Goal: Find specific page/section: Find specific page/section

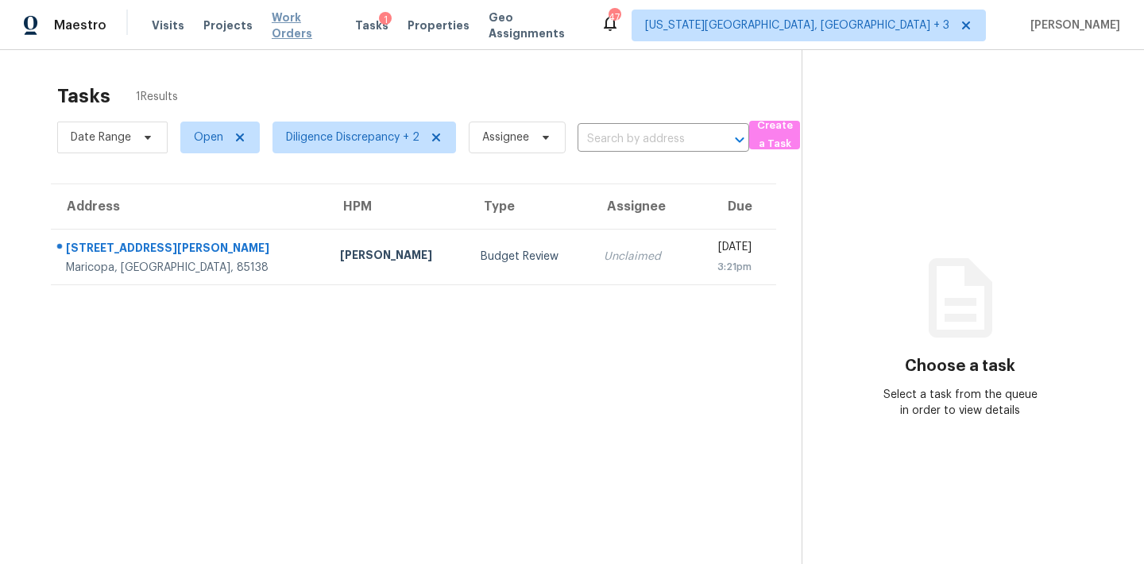
click at [312, 19] on span "Work Orders" at bounding box center [304, 26] width 65 height 32
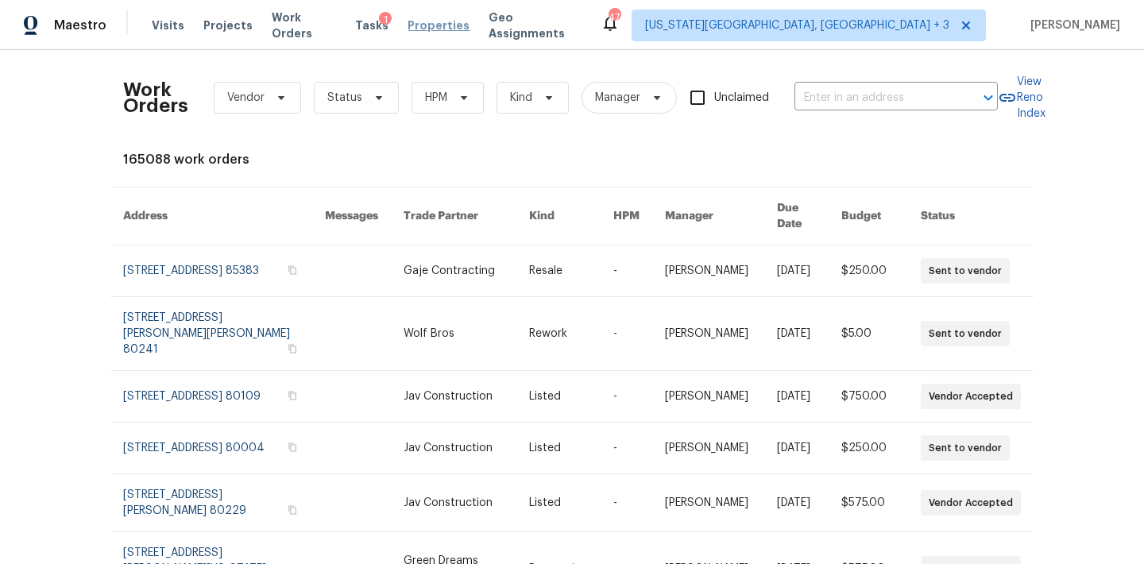
click at [439, 27] on span "Properties" at bounding box center [439, 25] width 62 height 16
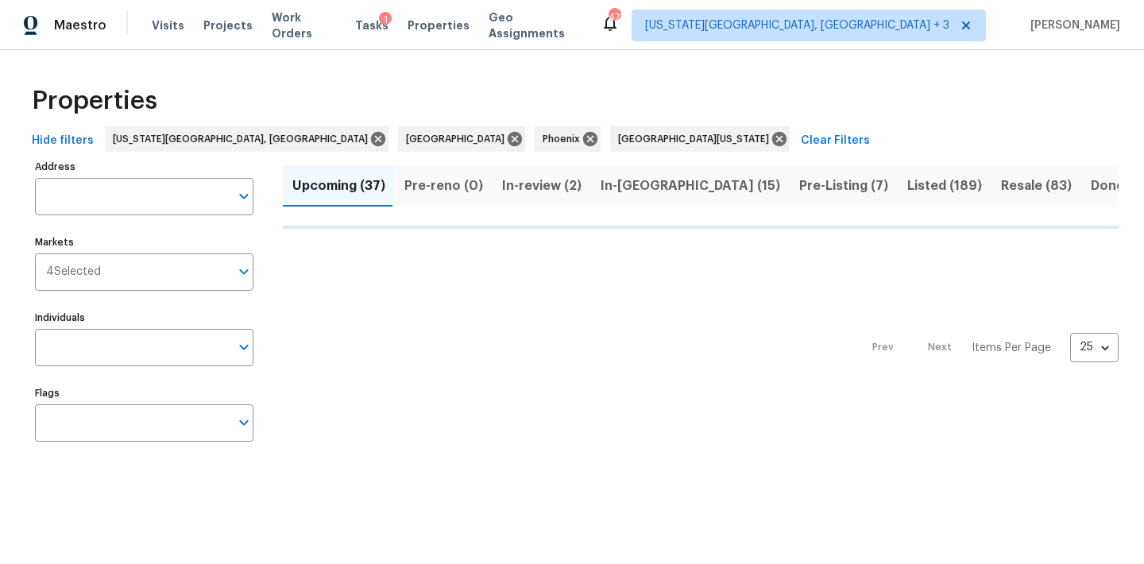
click at [99, 200] on input "Address" at bounding box center [132, 196] width 195 height 37
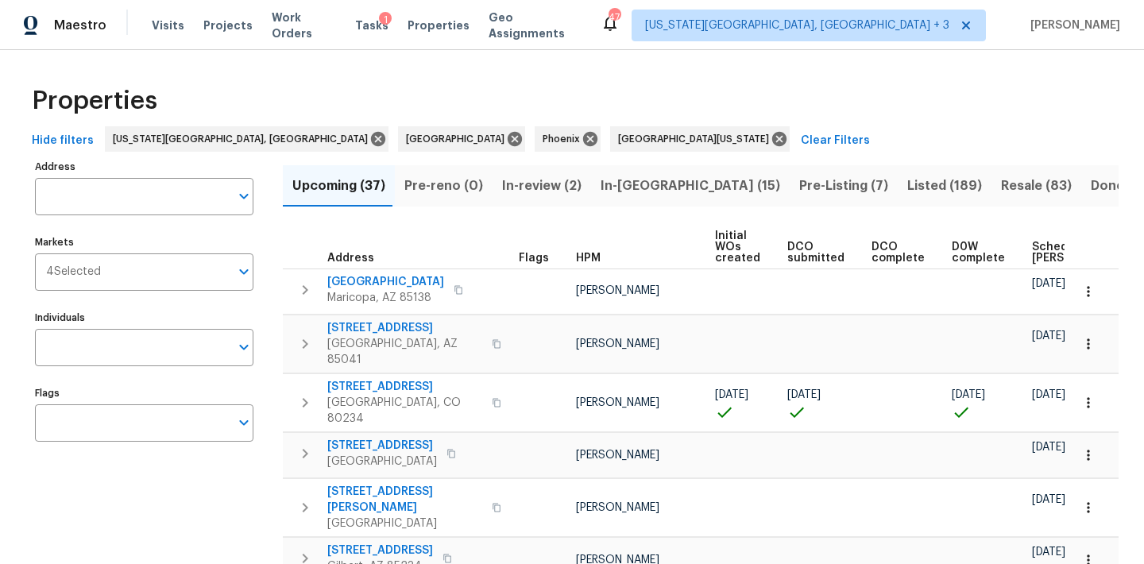
click at [99, 200] on input "Address" at bounding box center [132, 196] width 195 height 37
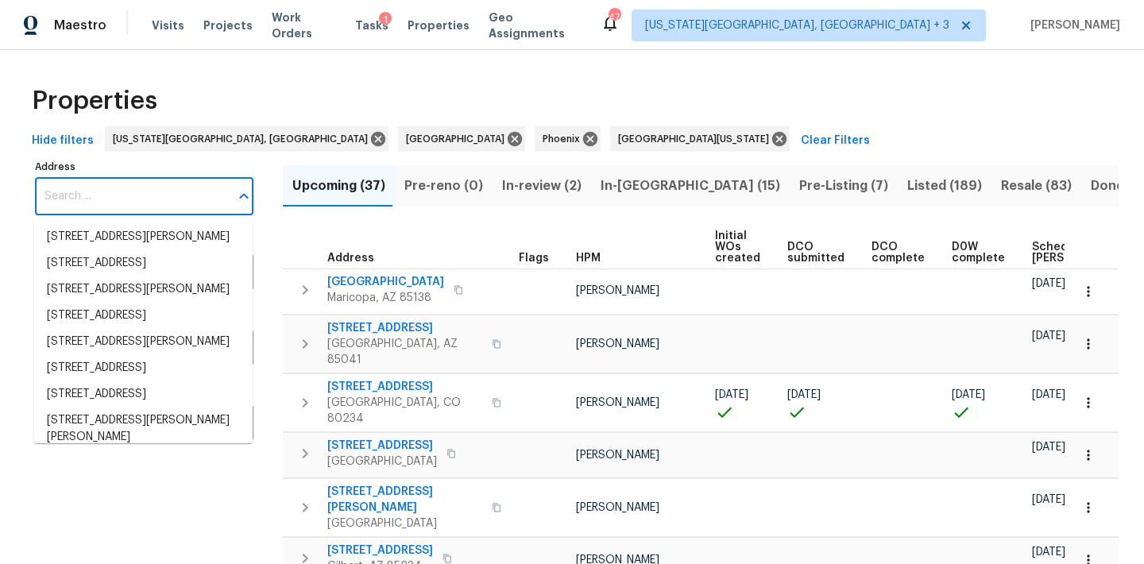
paste input "[STREET_ADDRESS]"
type input "[STREET_ADDRESS]"
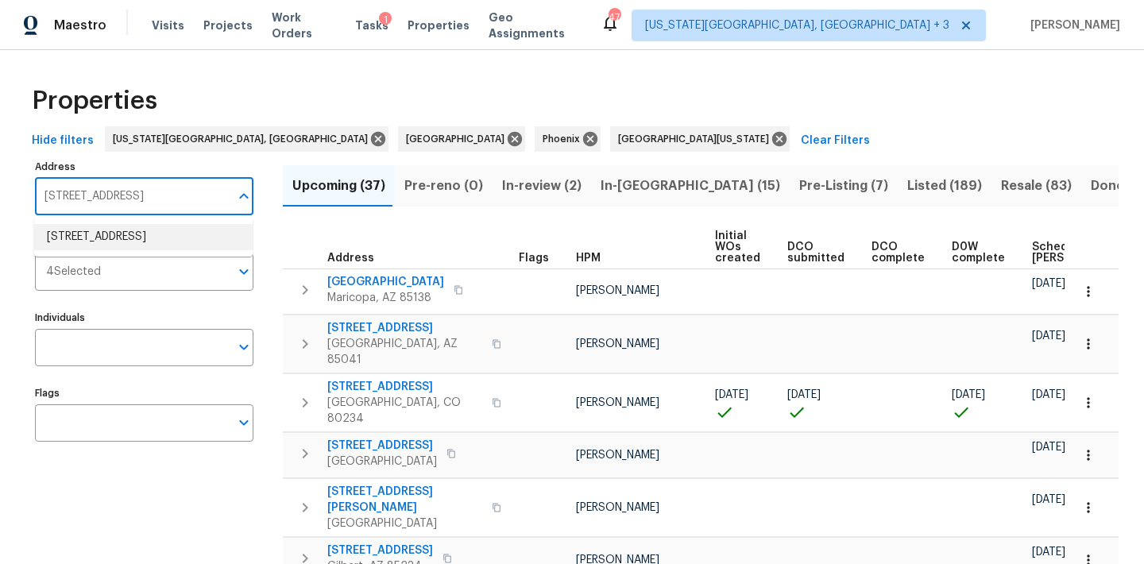
click at [102, 233] on li "[STREET_ADDRESS]" at bounding box center [143, 237] width 218 height 26
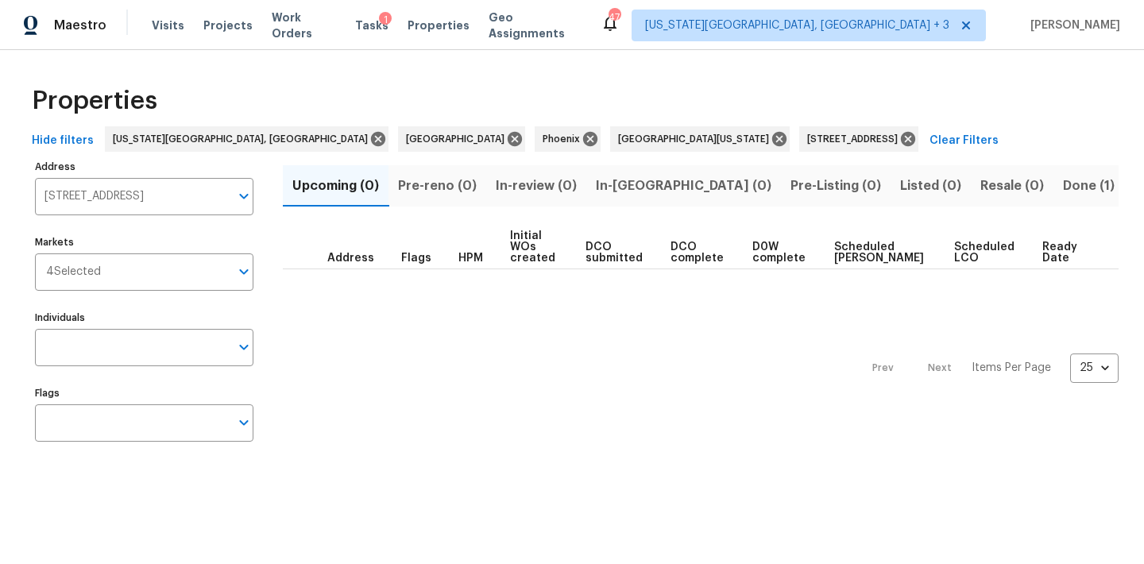
click at [1063, 175] on span "Done (1)" at bounding box center [1089, 186] width 52 height 22
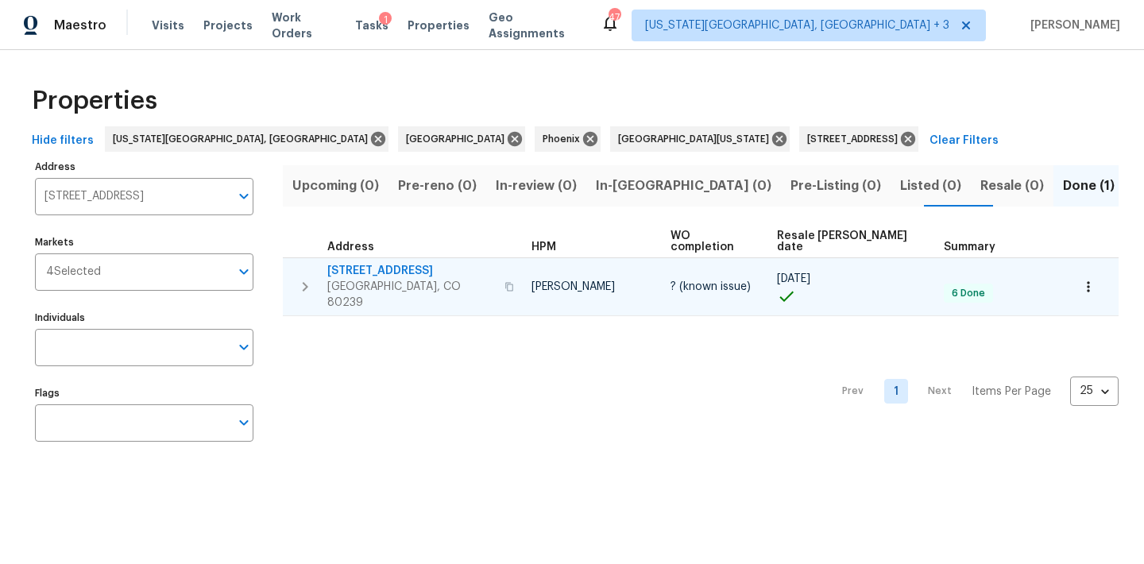
click at [374, 263] on span "[STREET_ADDRESS]" at bounding box center [411, 271] width 168 height 16
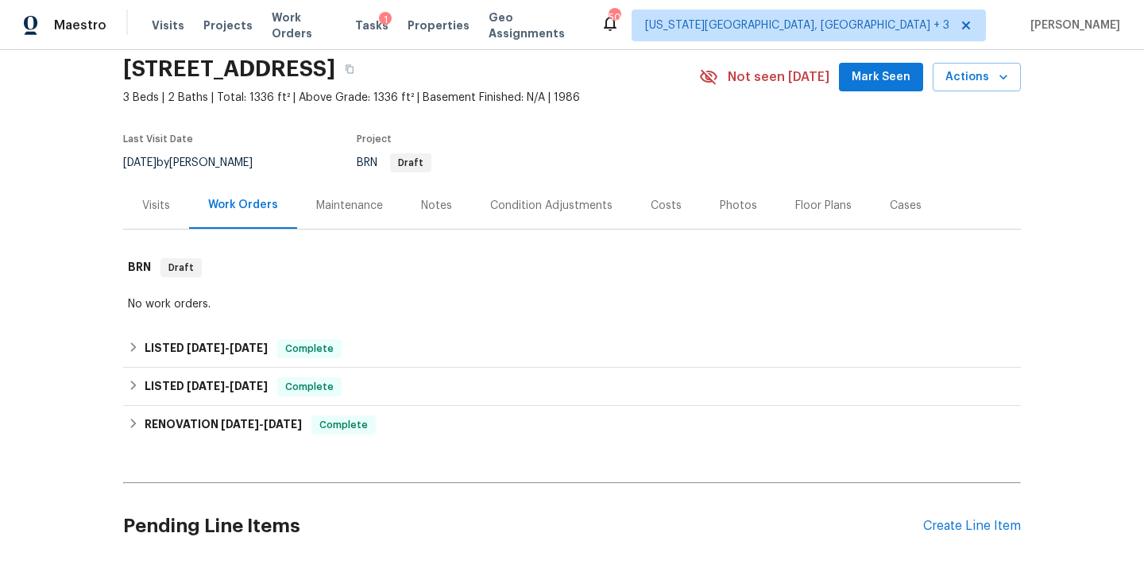
scroll to position [96, 0]
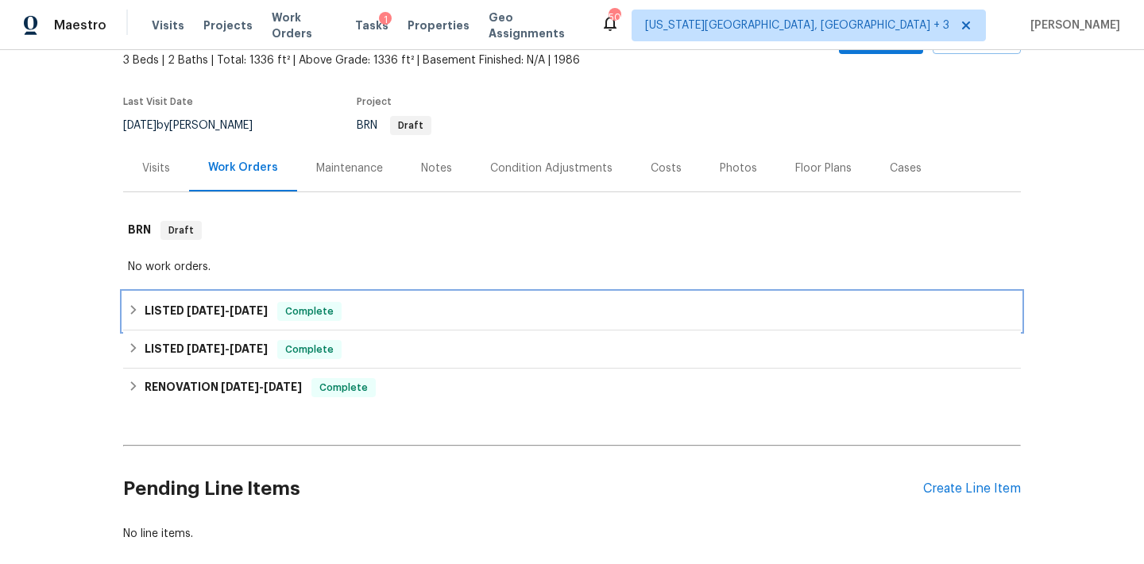
click at [135, 309] on icon at bounding box center [134, 310] width 6 height 10
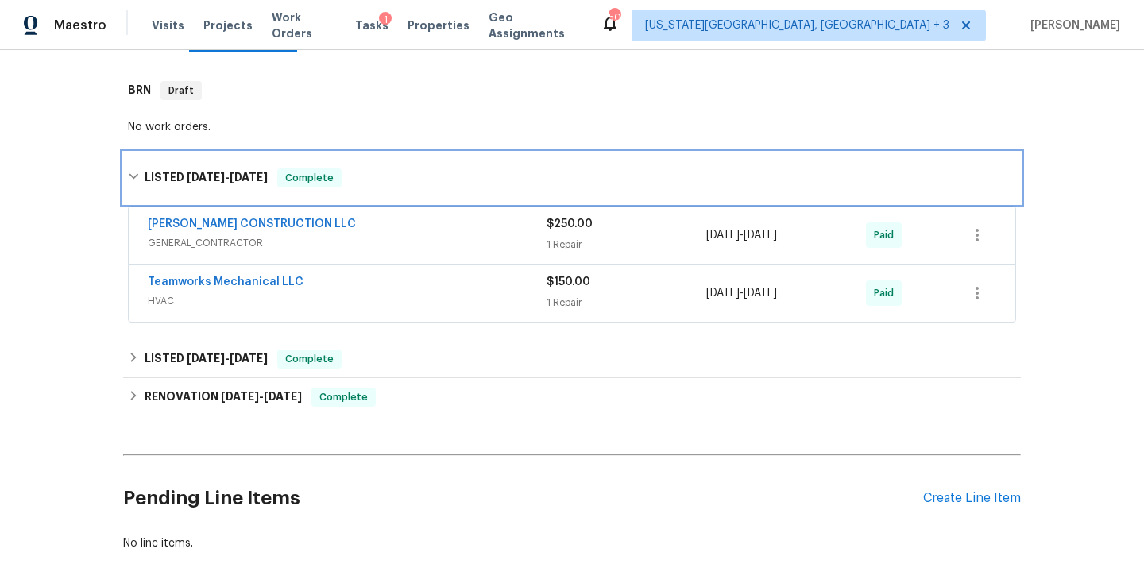
scroll to position [248, 0]
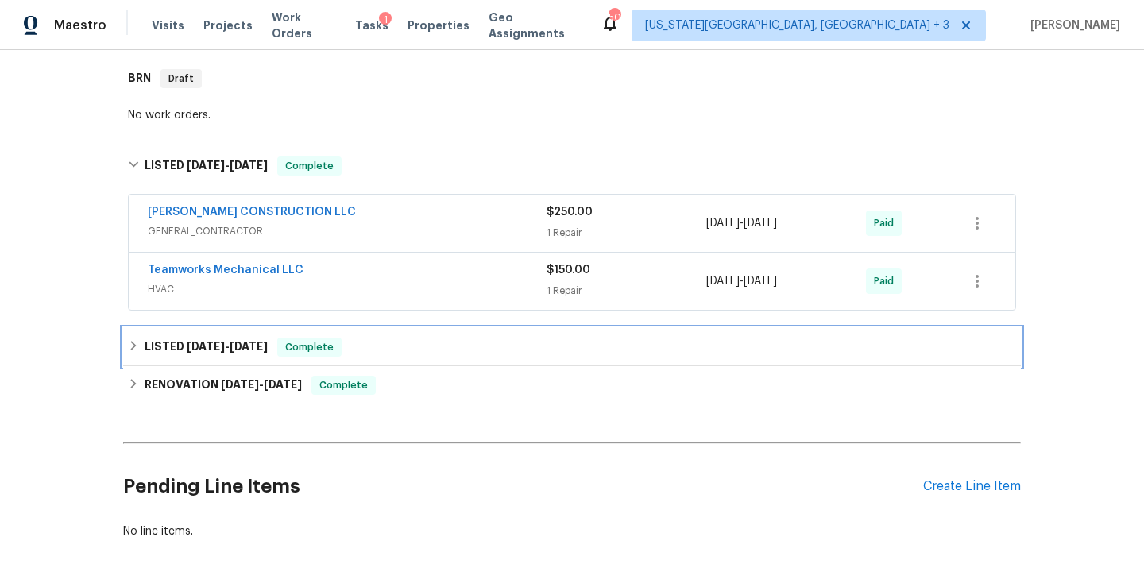
click at [133, 354] on div "LISTED 1/7/25 - 1/17/25 Complete" at bounding box center [572, 347] width 888 height 19
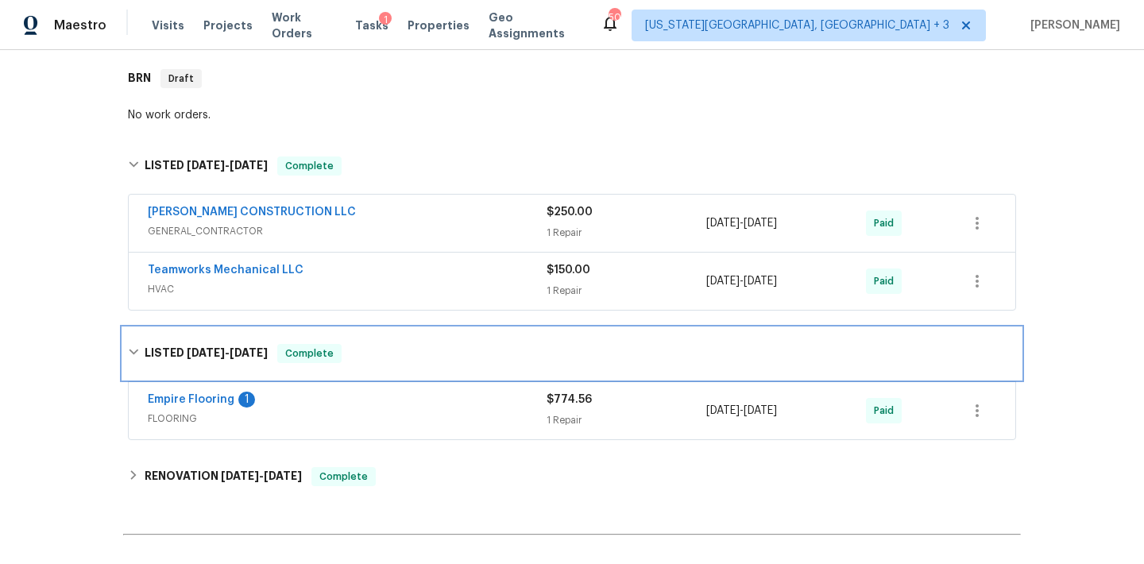
scroll to position [319, 0]
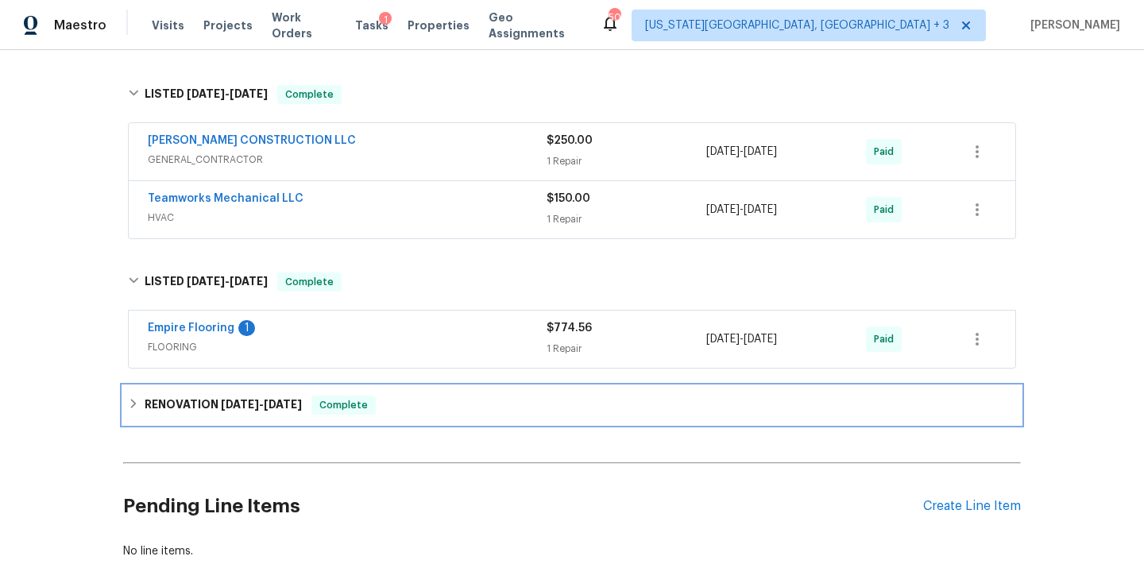
click at [129, 404] on icon at bounding box center [133, 403] width 11 height 11
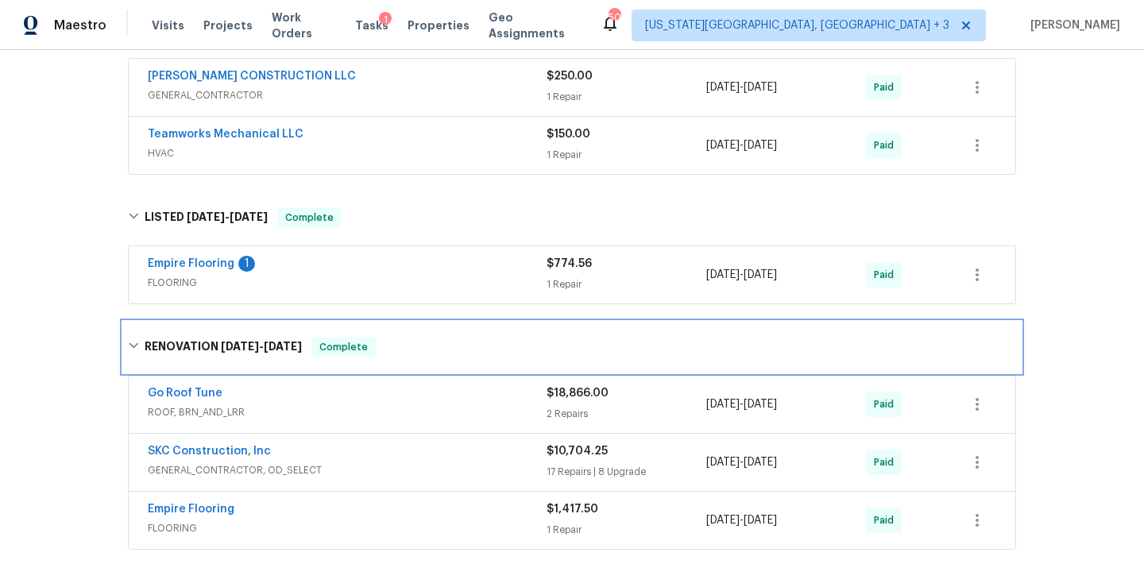
scroll to position [387, 0]
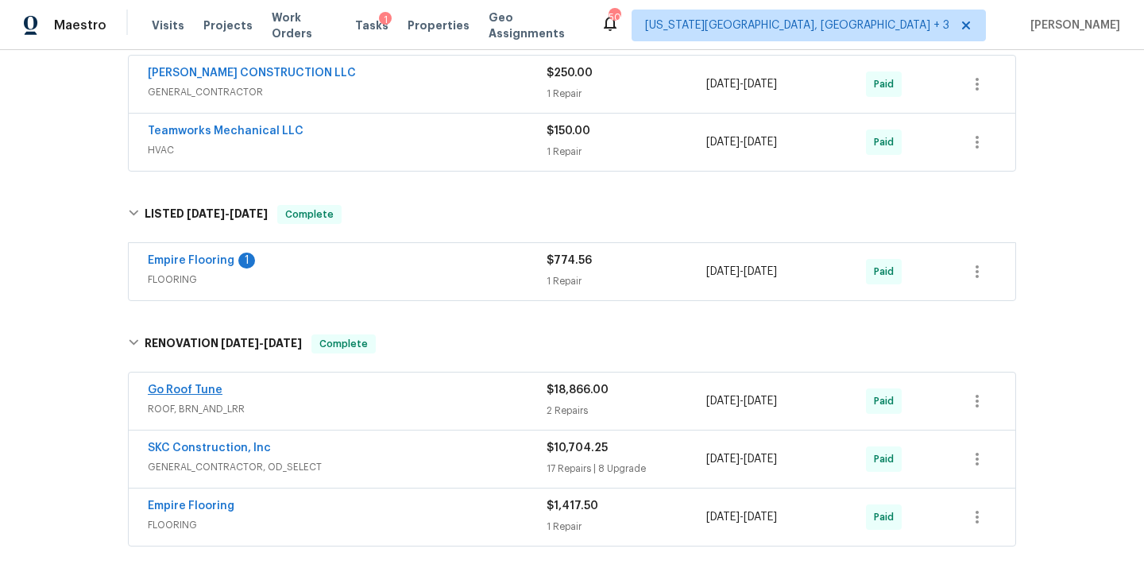
click at [196, 391] on link "Go Roof Tune" at bounding box center [185, 389] width 75 height 11
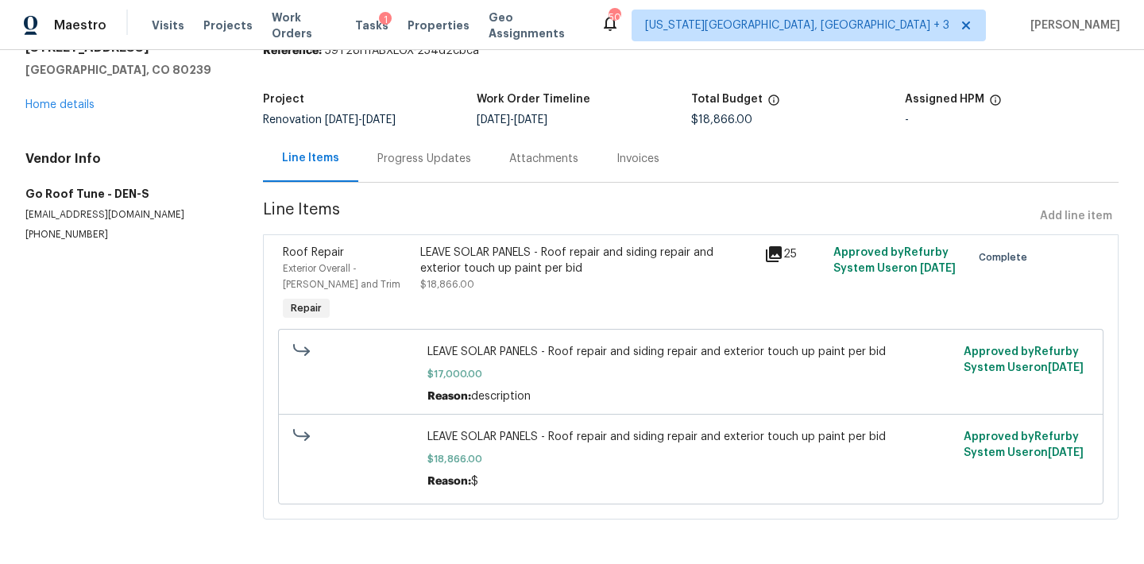
scroll to position [72, 0]
click at [566, 261] on div "LEAVE SOLAR PANELS - Roof repair and siding repair and exterior touch up paint …" at bounding box center [587, 261] width 334 height 32
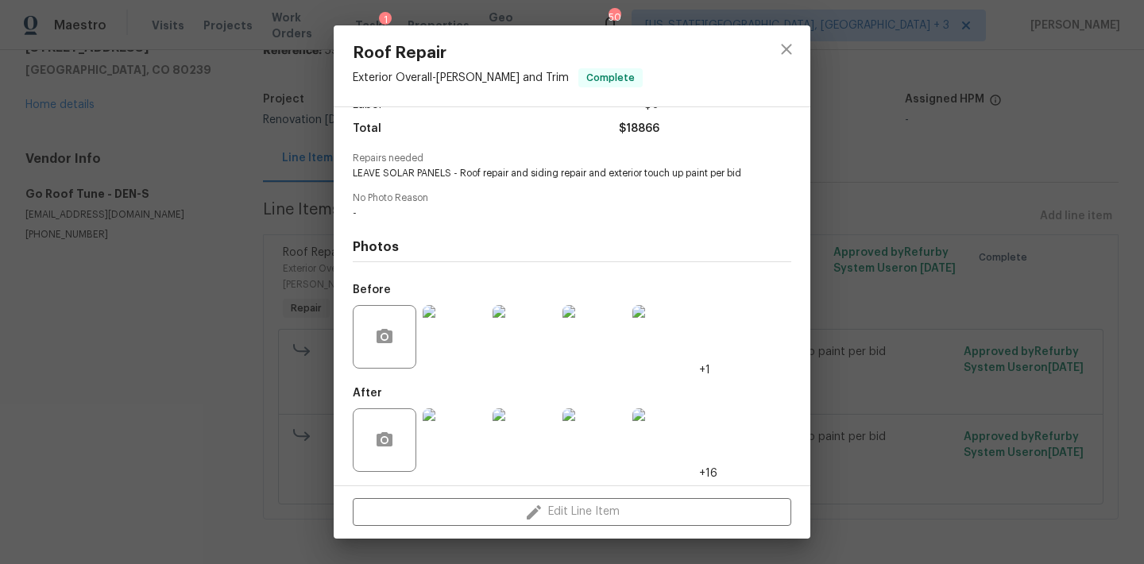
scroll to position [125, 0]
click at [468, 427] on img at bounding box center [455, 441] width 64 height 64
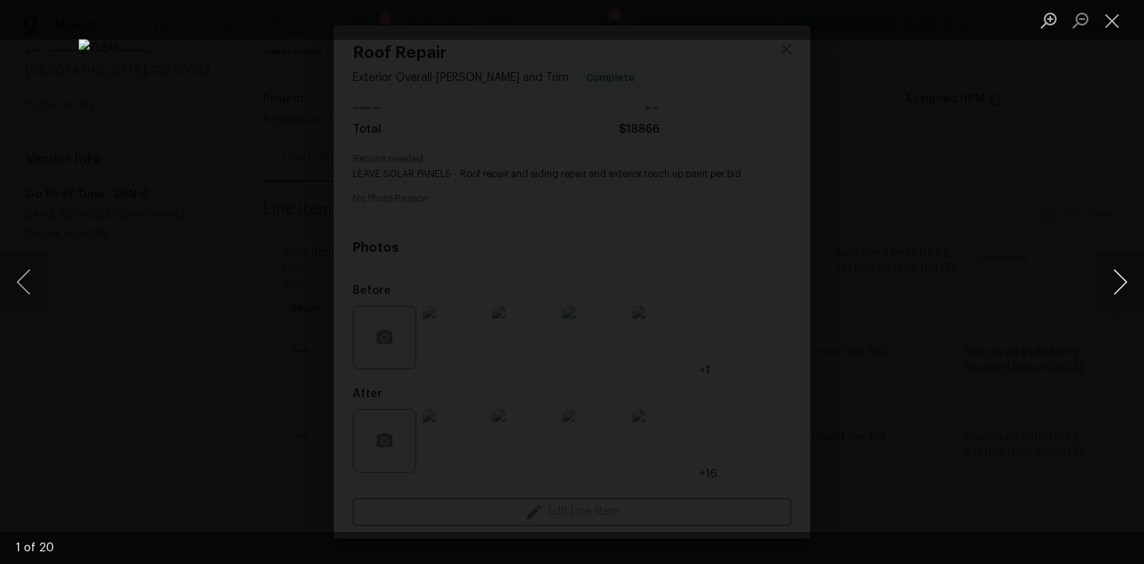
click at [1112, 280] on button "Next image" at bounding box center [1120, 282] width 48 height 64
click at [1111, 280] on button "Next image" at bounding box center [1120, 282] width 48 height 64
click at [1111, 281] on button "Next image" at bounding box center [1120, 282] width 48 height 64
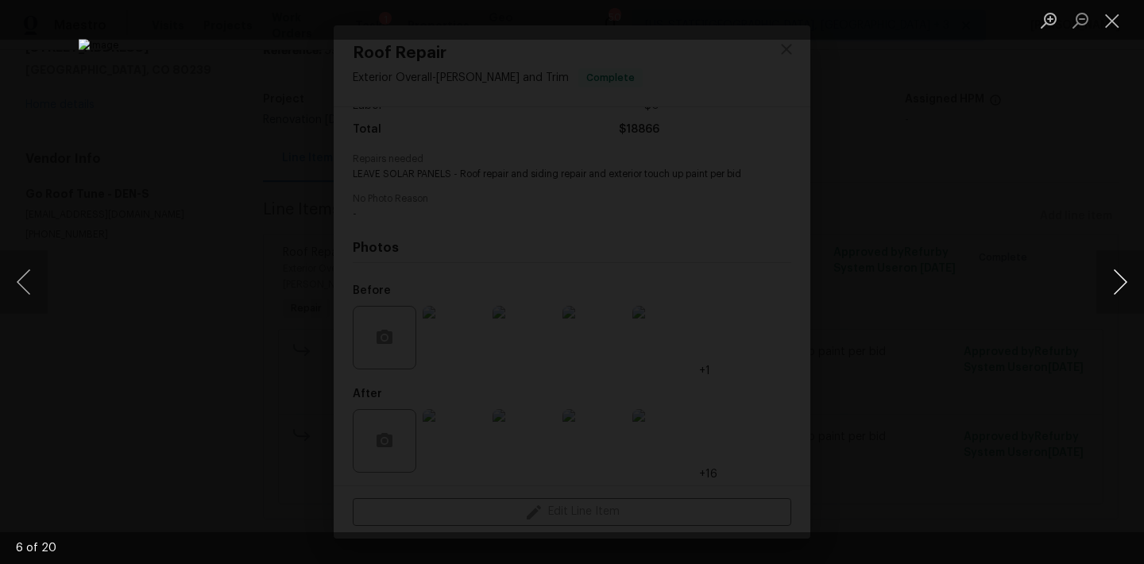
click at [1111, 281] on button "Next image" at bounding box center [1120, 282] width 48 height 64
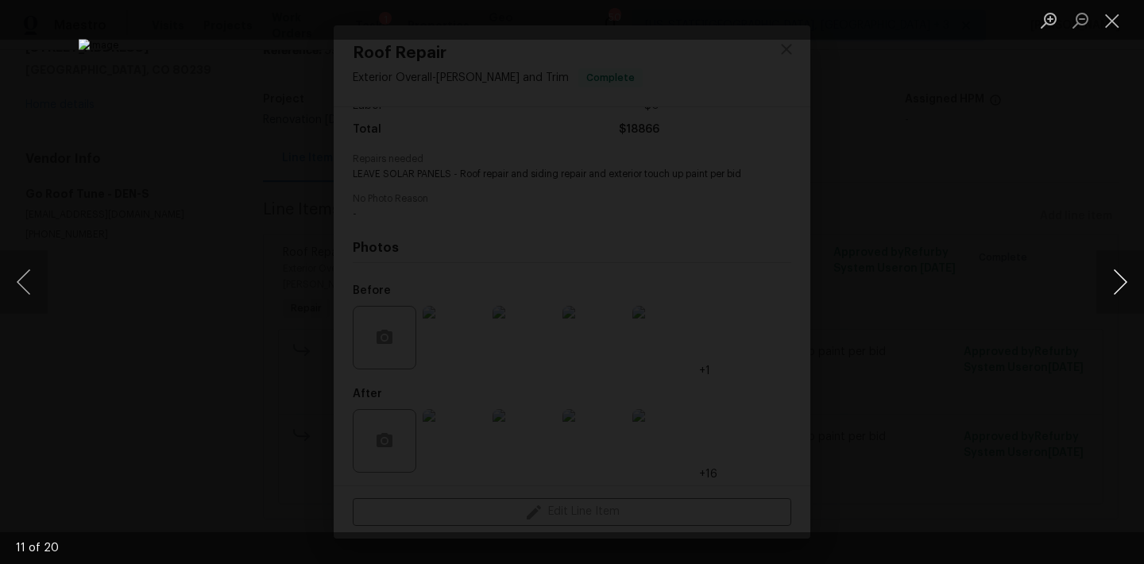
click at [1111, 282] on button "Next image" at bounding box center [1120, 282] width 48 height 64
click at [1112, 284] on button "Next image" at bounding box center [1120, 282] width 48 height 64
click at [1080, 285] on div "Lightbox" at bounding box center [572, 282] width 1144 height 564
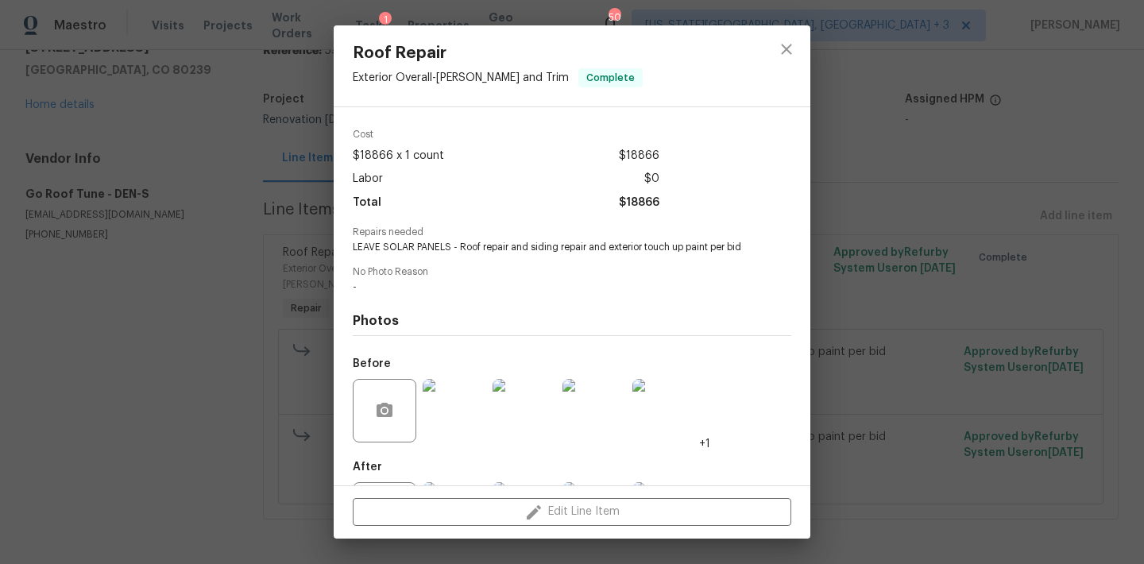
scroll to position [51, 0]
click at [790, 55] on icon "close" at bounding box center [786, 49] width 19 height 19
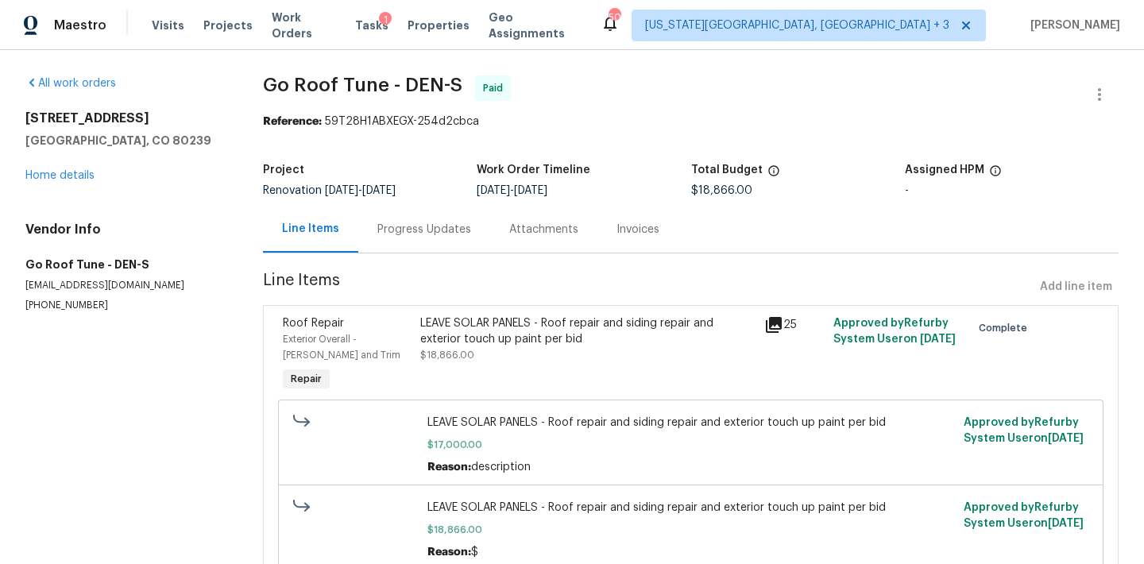
scroll to position [0, 0]
click at [517, 342] on div "LEAVE SOLAR PANELS - Roof repair and siding repair and exterior touch up paint …" at bounding box center [587, 331] width 334 height 32
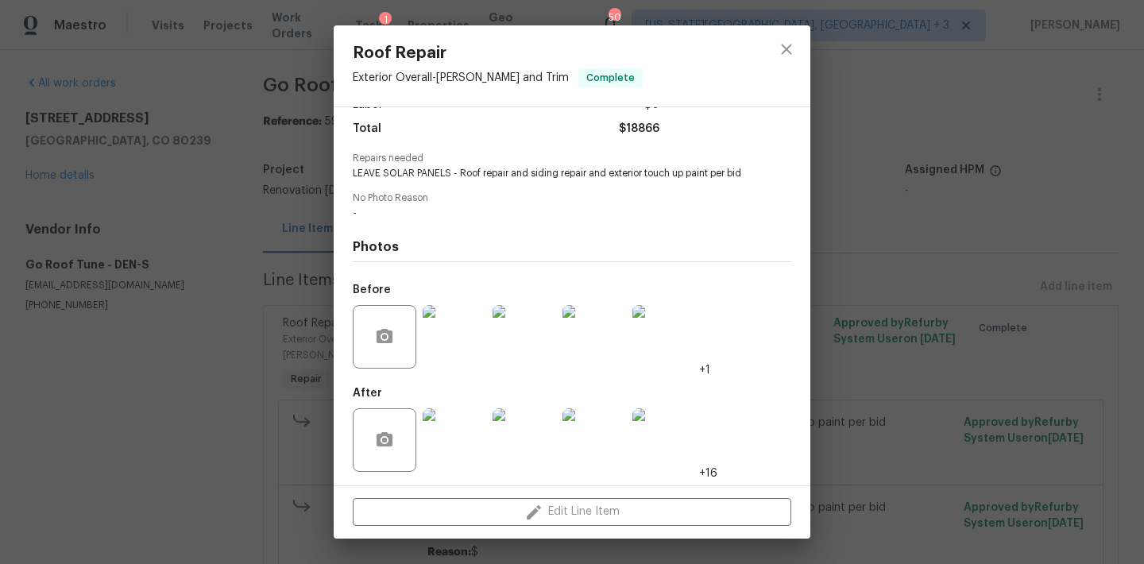
scroll to position [125, 0]
click at [476, 348] on img at bounding box center [455, 338] width 64 height 64
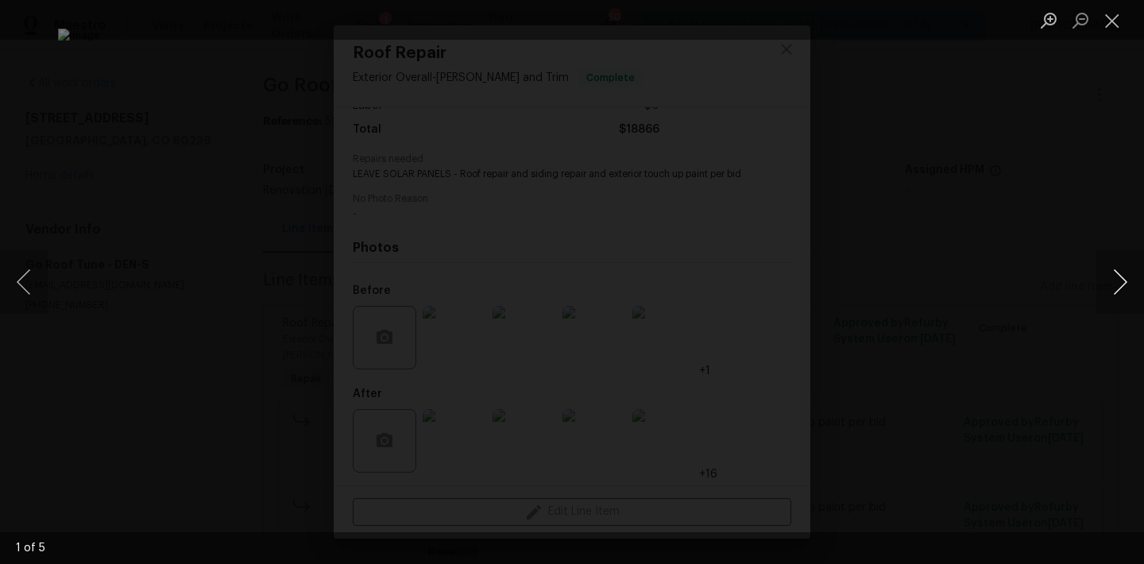
click at [1111, 302] on button "Next image" at bounding box center [1120, 282] width 48 height 64
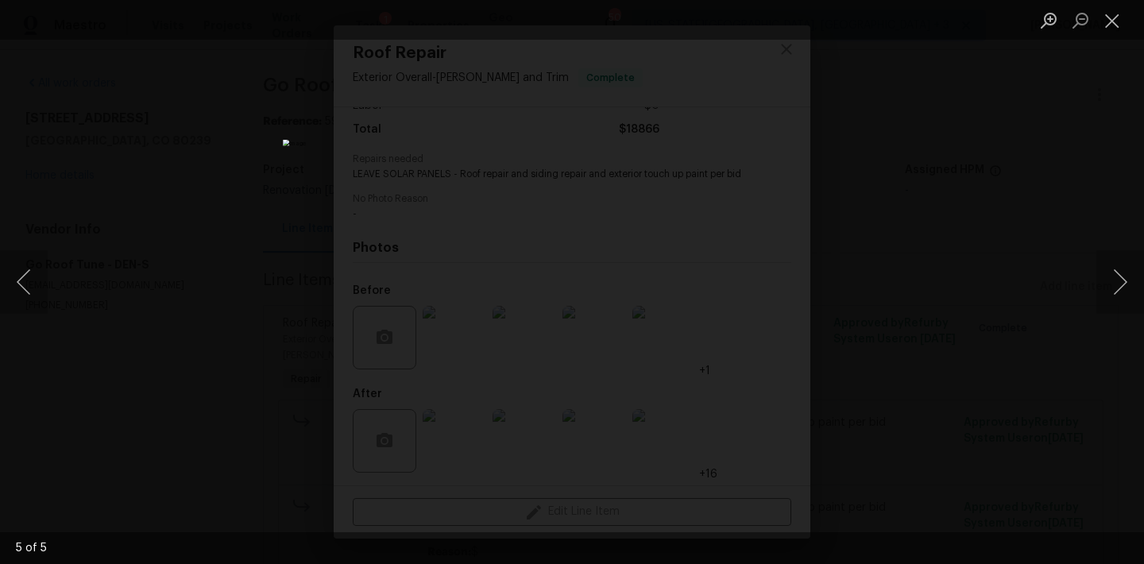
click at [995, 369] on div "Lightbox" at bounding box center [572, 282] width 1144 height 564
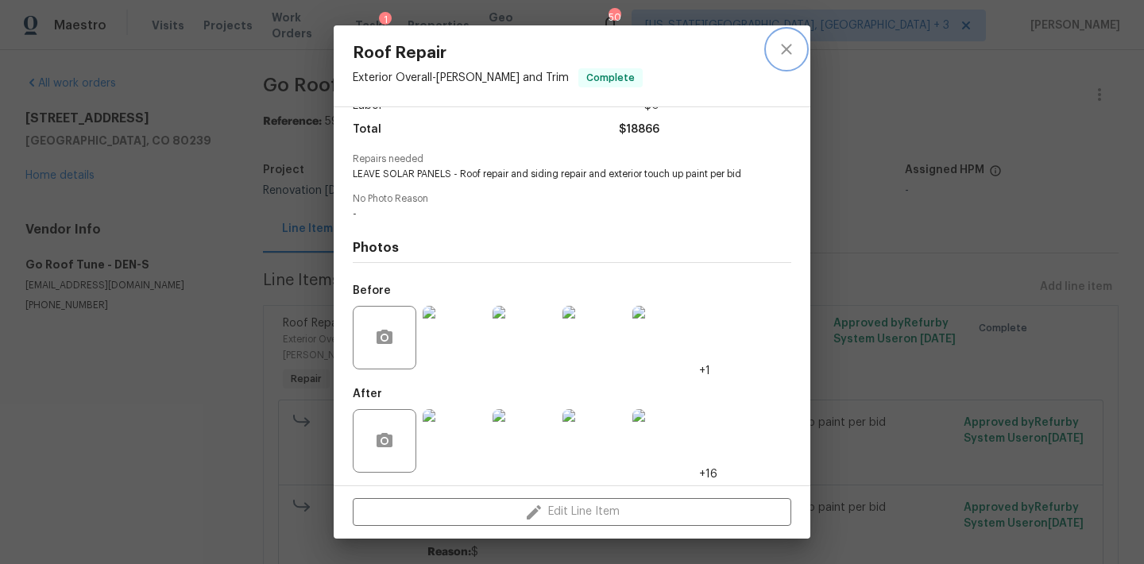
click at [779, 50] on icon "close" at bounding box center [786, 49] width 19 height 19
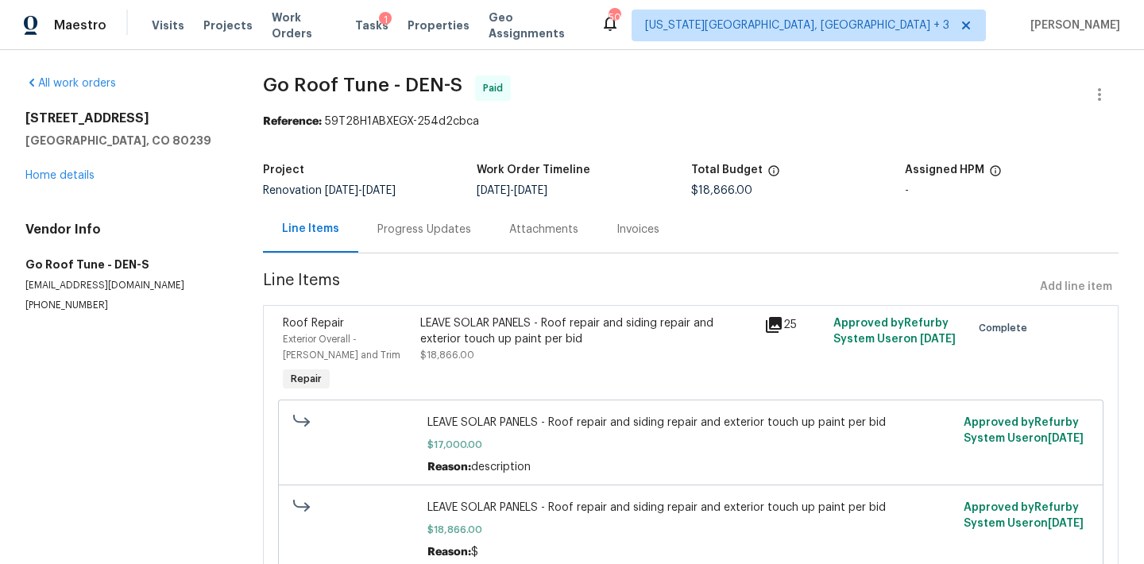
click at [403, 234] on div "Progress Updates" at bounding box center [424, 230] width 94 height 16
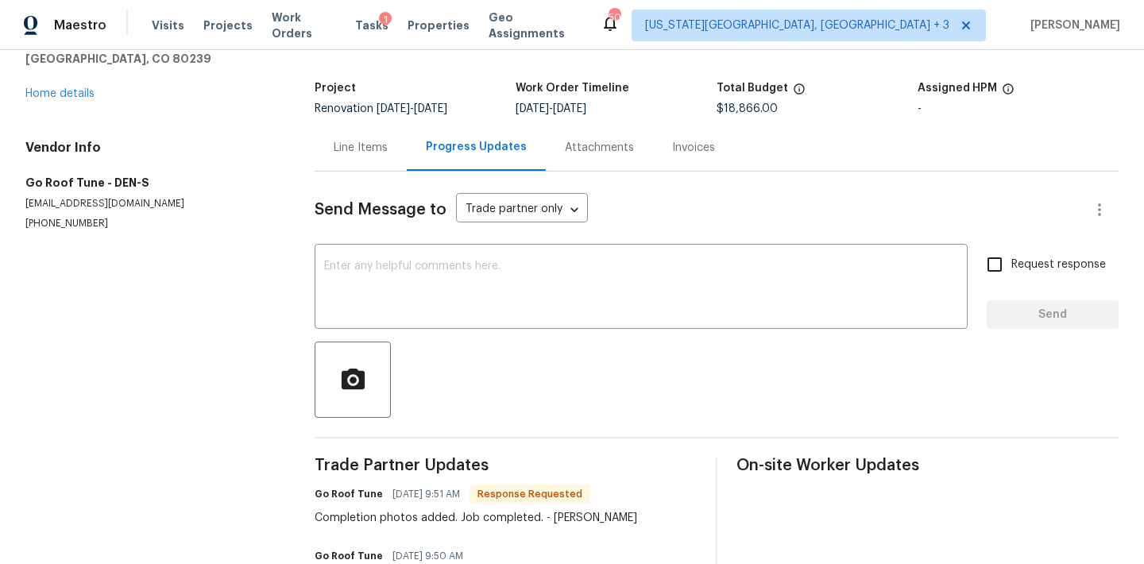
scroll to position [57, 0]
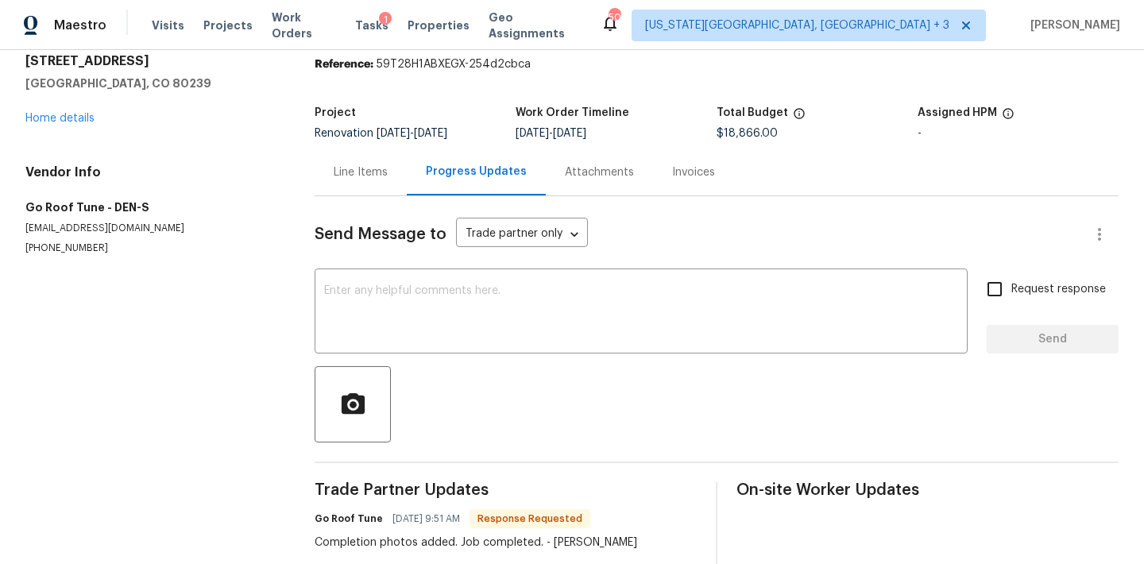
click at [620, 183] on div "Attachments" at bounding box center [599, 172] width 107 height 47
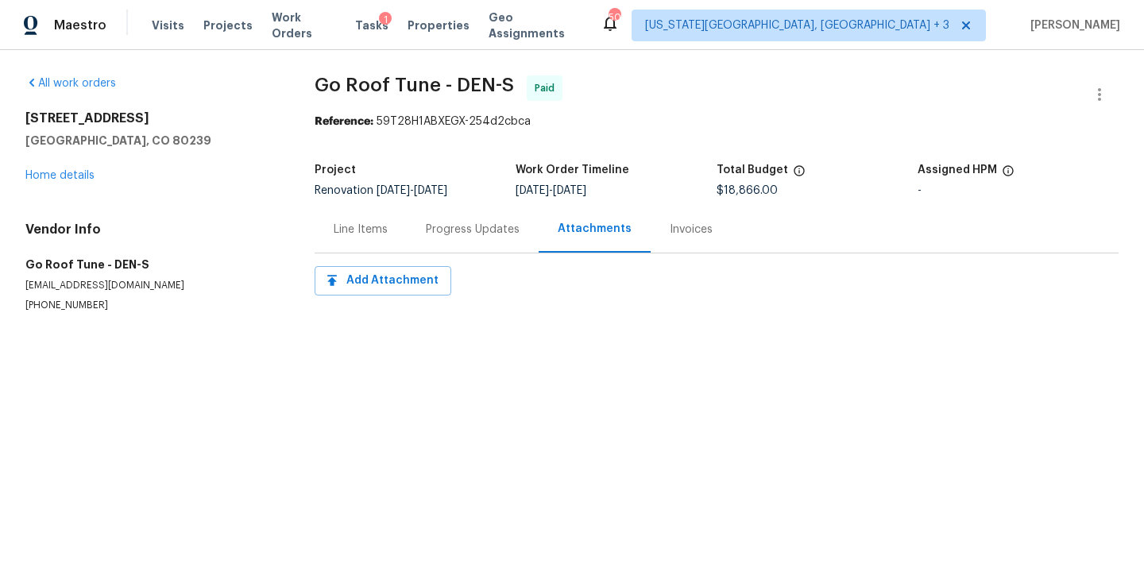
click at [692, 227] on div "Invoices" at bounding box center [691, 230] width 43 height 16
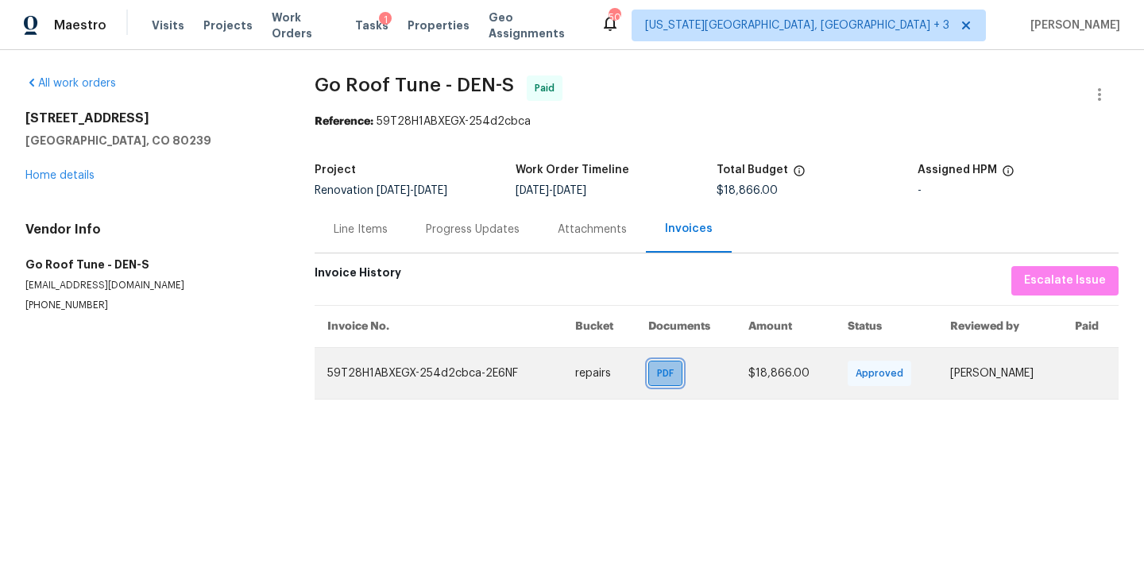
click at [657, 375] on span "PDF" at bounding box center [668, 373] width 23 height 16
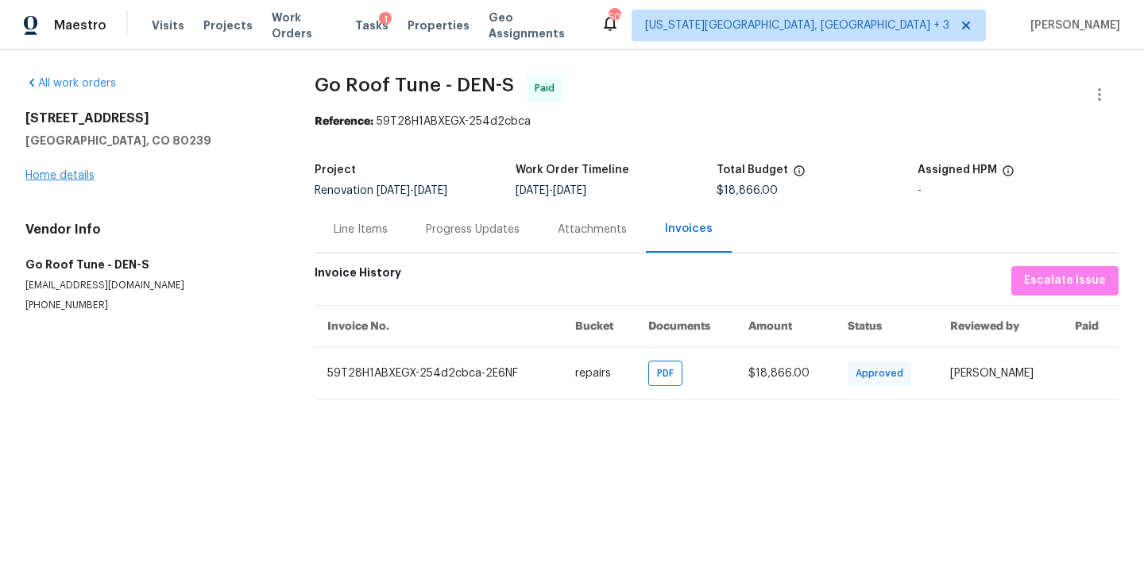
click at [62, 179] on link "Home details" at bounding box center [59, 175] width 69 height 11
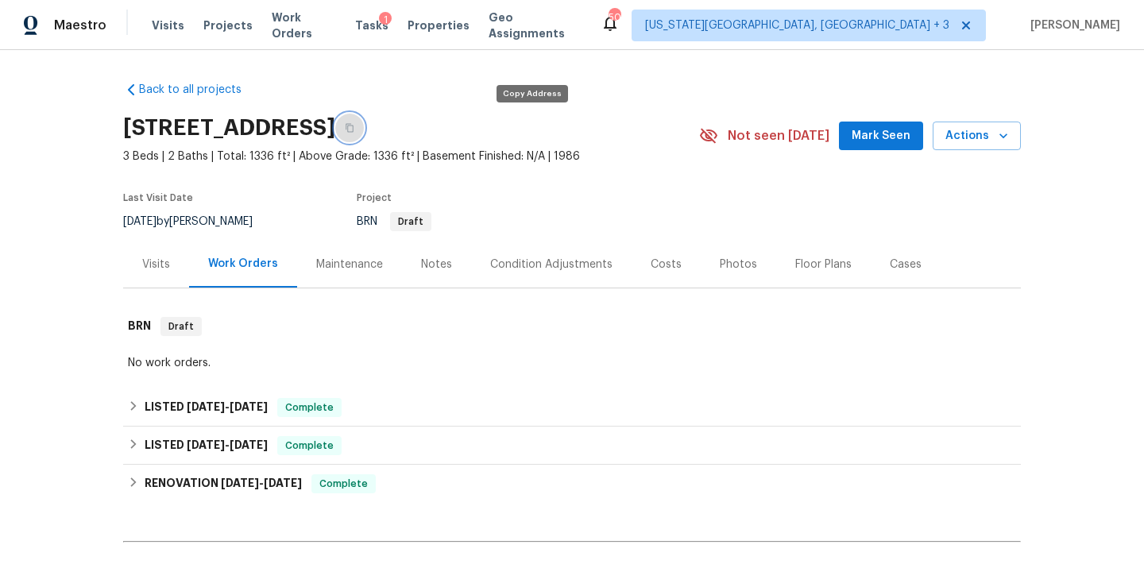
click at [364, 127] on button "button" at bounding box center [349, 128] width 29 height 29
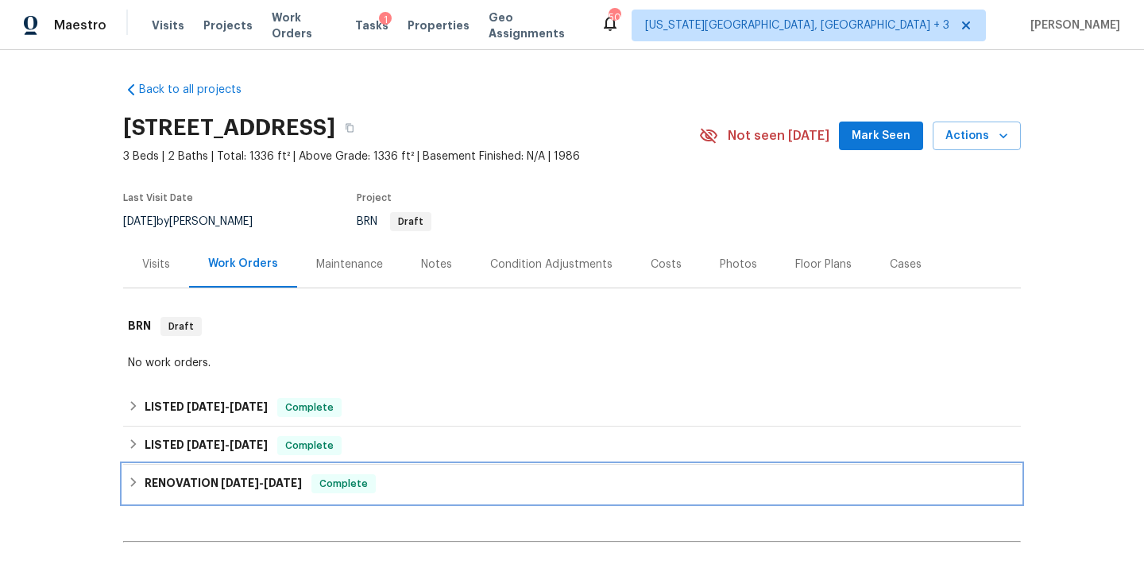
click at [138, 476] on div "RENOVATION 11/26/24 - 12/6/24 Complete" at bounding box center [572, 483] width 888 height 19
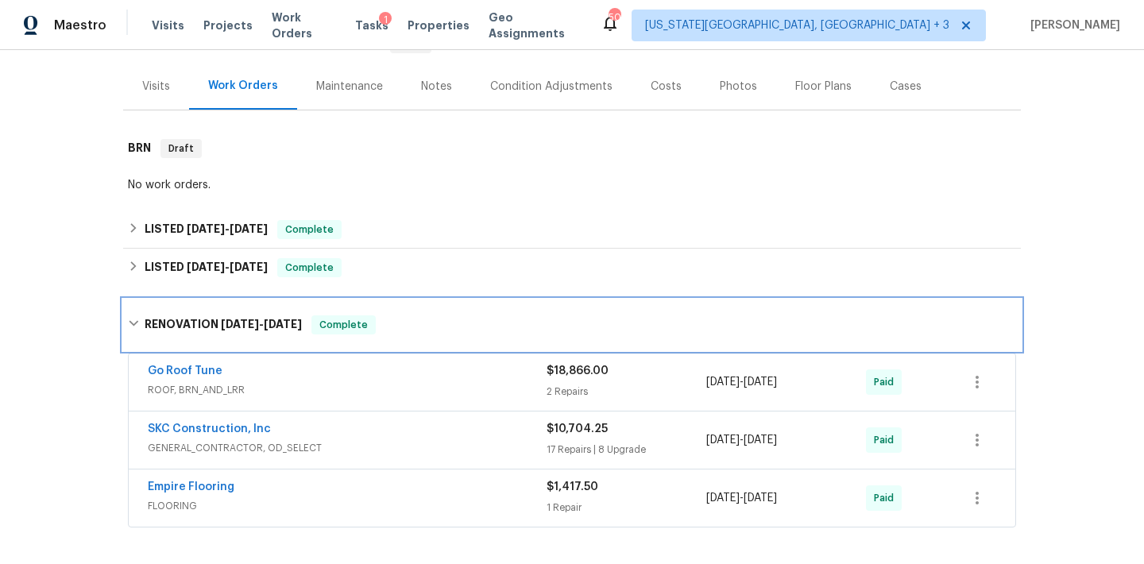
scroll to position [211, 0]
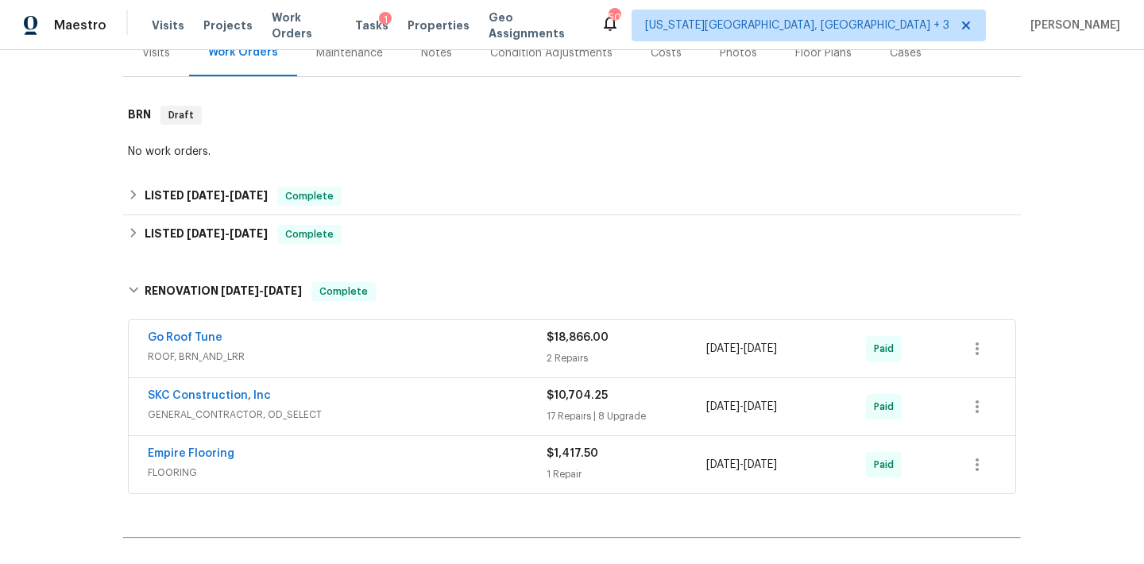
click at [361, 359] on span "ROOF, BRN_AND_LRR" at bounding box center [347, 357] width 399 height 16
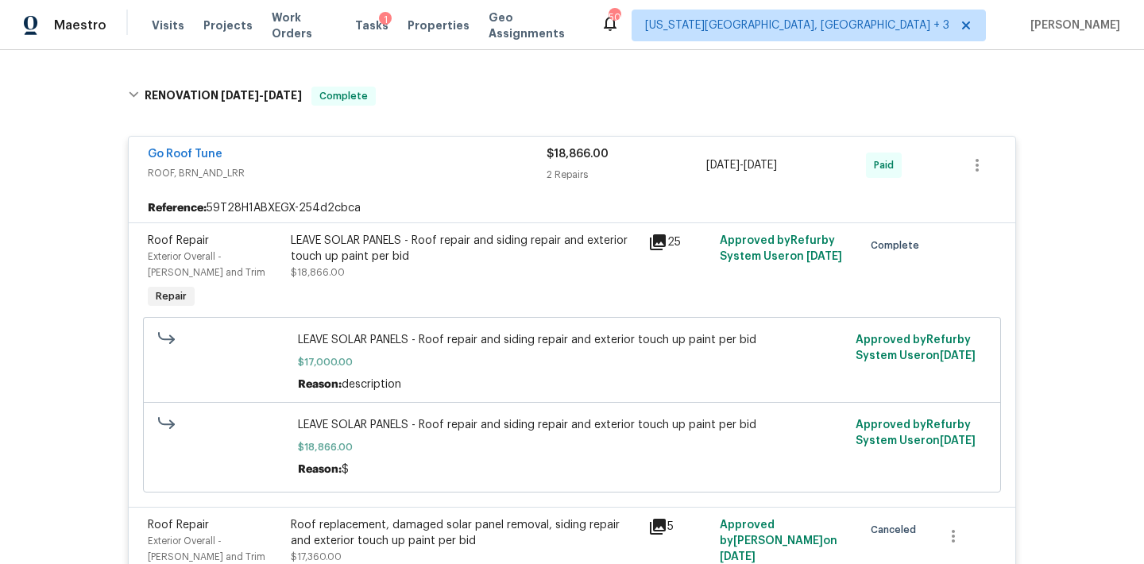
scroll to position [408, 0]
